Goal: Navigation & Orientation: Find specific page/section

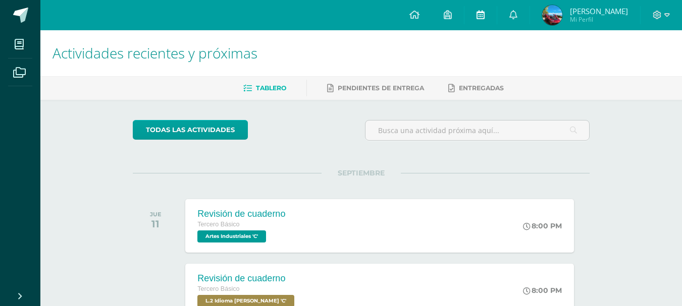
click at [477, 18] on icon at bounding box center [481, 14] width 8 height 9
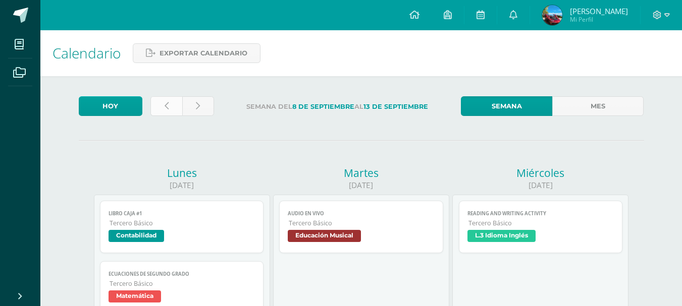
click at [173, 116] on div at bounding box center [182, 108] width 72 height 24
click at [171, 108] on link at bounding box center [166, 106] width 32 height 20
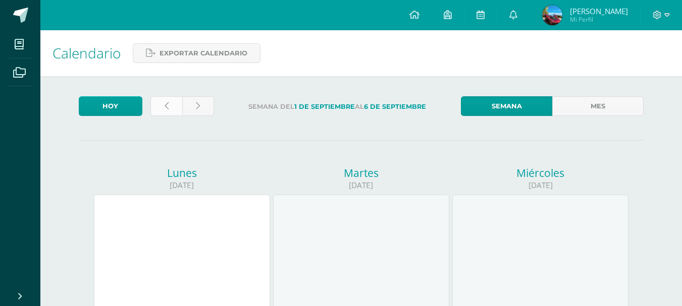
click at [167, 107] on icon at bounding box center [167, 106] width 4 height 9
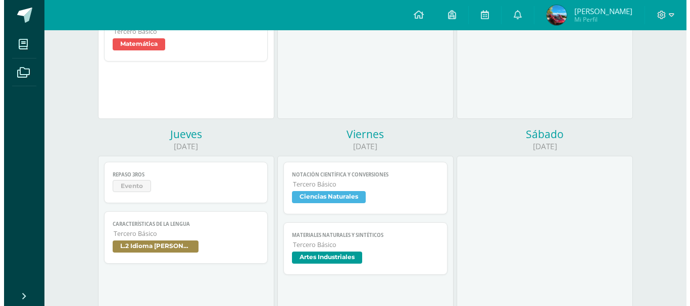
scroll to position [303, 0]
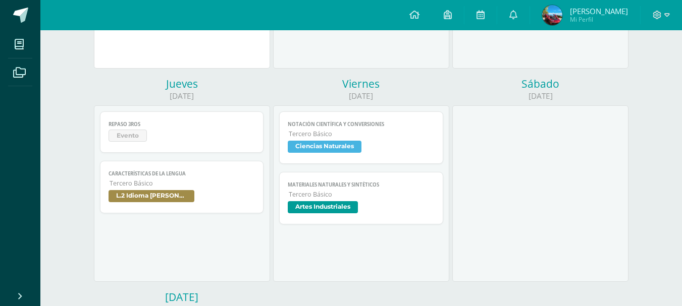
click at [360, 205] on span "Artes Industriales" at bounding box center [361, 208] width 147 height 15
